Goal: Communication & Community: Answer question/provide support

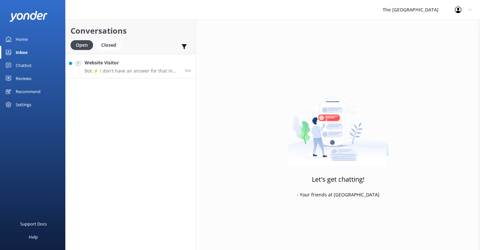
click at [142, 64] on h4 "Website Visitor" at bounding box center [132, 62] width 95 height 7
